Goal: Task Accomplishment & Management: Manage account settings

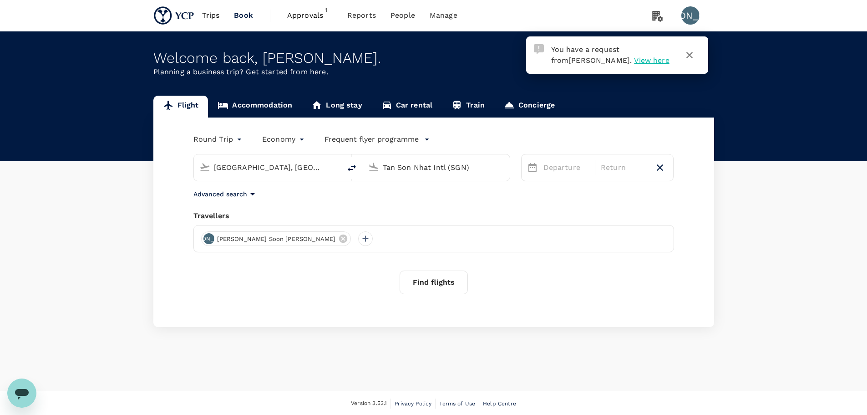
click at [313, 19] on span "Approvals" at bounding box center [310, 15] width 46 height 11
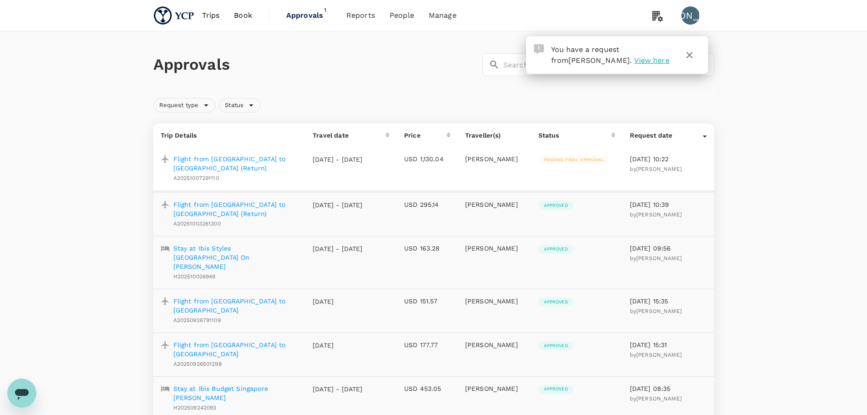
click at [242, 161] on p "Flight from [GEOGRAPHIC_DATA] to [GEOGRAPHIC_DATA] (Return)" at bounding box center [235, 163] width 125 height 18
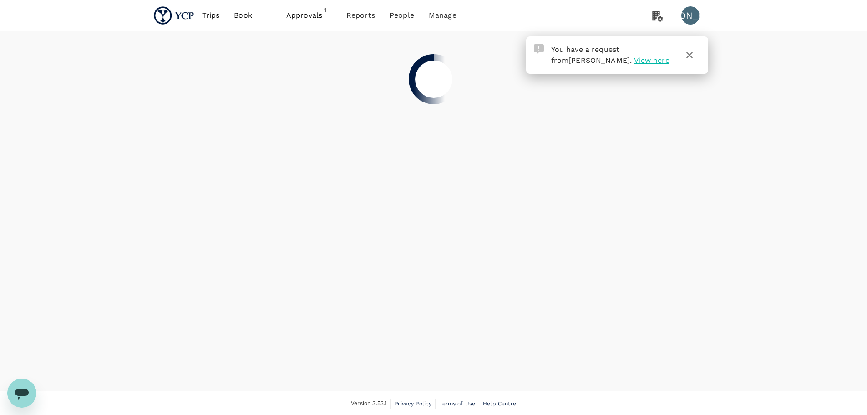
drag, startPoint x: 687, startPoint y: 56, endPoint x: 689, endPoint y: 69, distance: 12.9
click at [687, 56] on icon "button" at bounding box center [689, 55] width 11 height 11
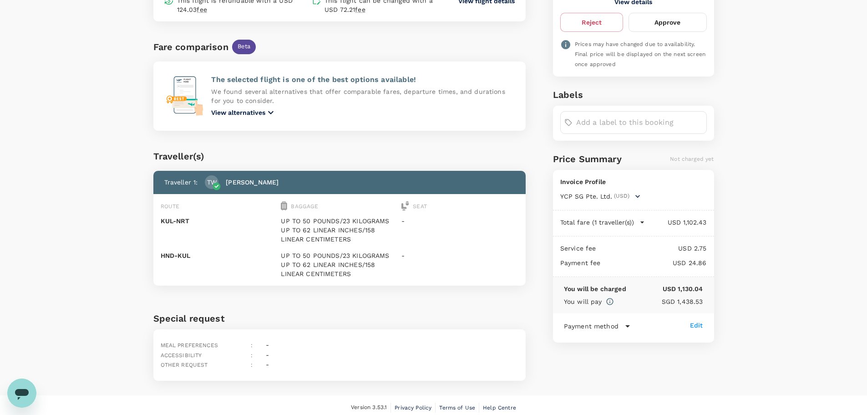
scroll to position [233, 0]
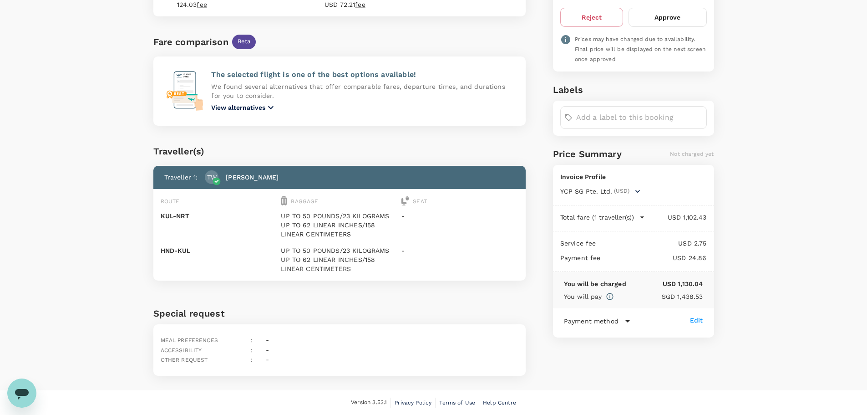
click at [637, 187] on icon "button" at bounding box center [637, 191] width 9 height 9
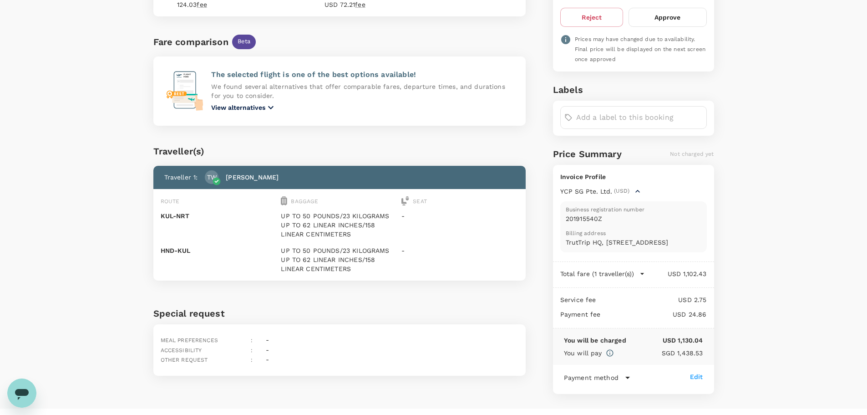
click at [638, 187] on icon "button" at bounding box center [637, 191] width 9 height 9
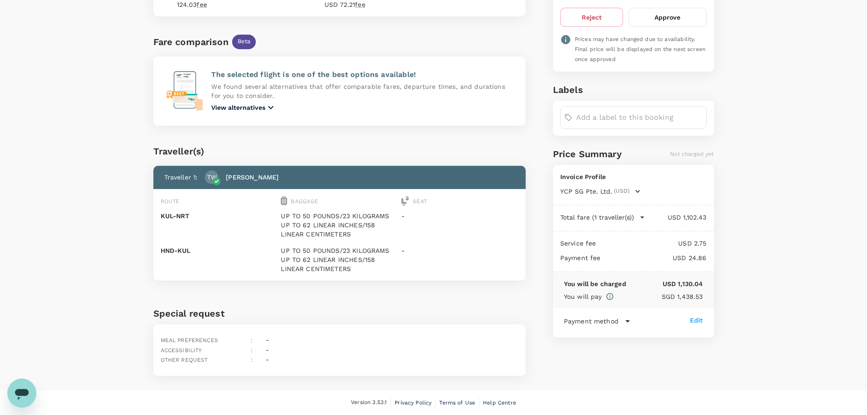
click at [638, 187] on icon "button" at bounding box center [637, 191] width 9 height 9
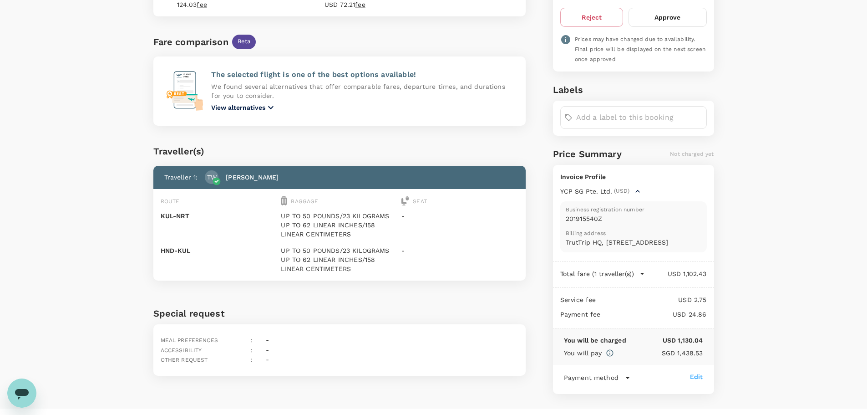
click at [638, 187] on icon "button" at bounding box center [637, 191] width 9 height 9
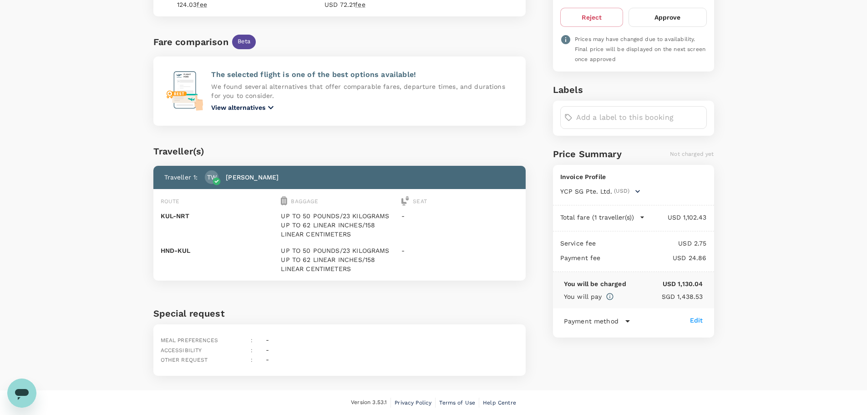
click at [640, 213] on icon "button" at bounding box center [642, 217] width 9 height 9
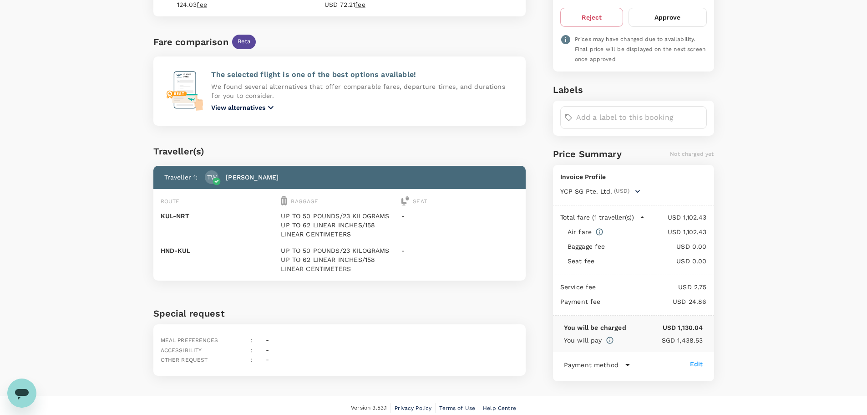
click at [640, 213] on icon "button" at bounding box center [642, 217] width 9 height 9
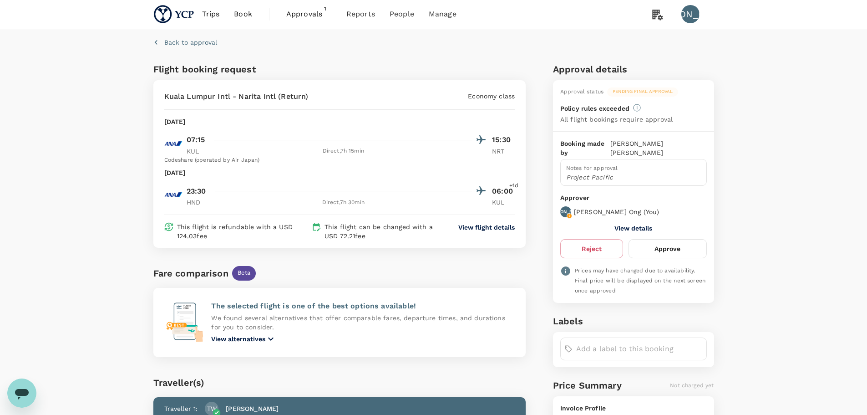
scroll to position [0, 0]
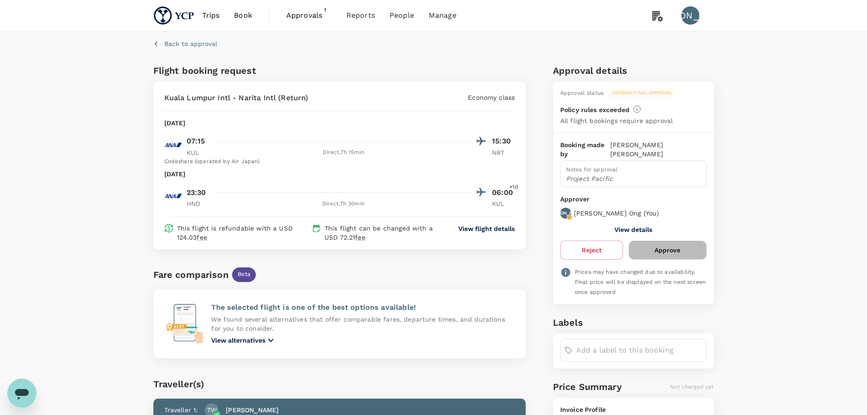
click at [675, 240] on button "Approve" at bounding box center [668, 249] width 78 height 19
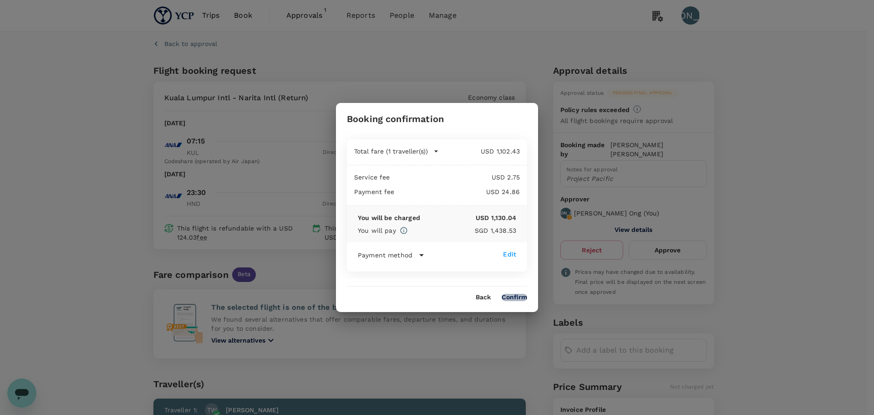
click at [517, 294] on button "Confirm" at bounding box center [514, 297] width 25 height 7
